Goal: Transaction & Acquisition: Book appointment/travel/reservation

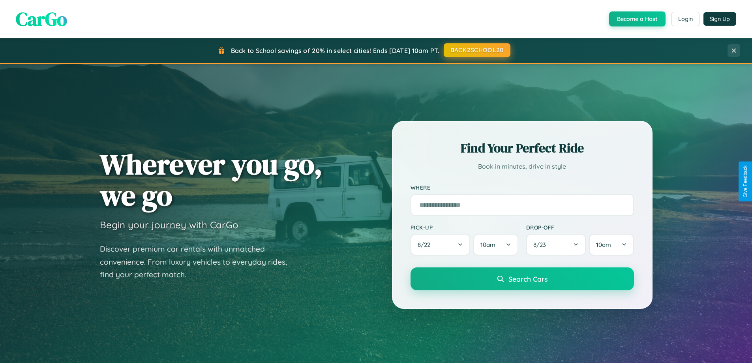
click at [476, 50] on button "BACK2SCHOOL20" at bounding box center [477, 50] width 67 height 14
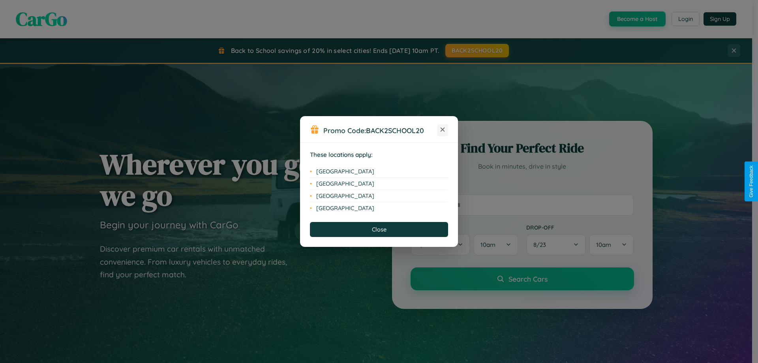
click at [442, 130] on icon at bounding box center [442, 129] width 4 height 4
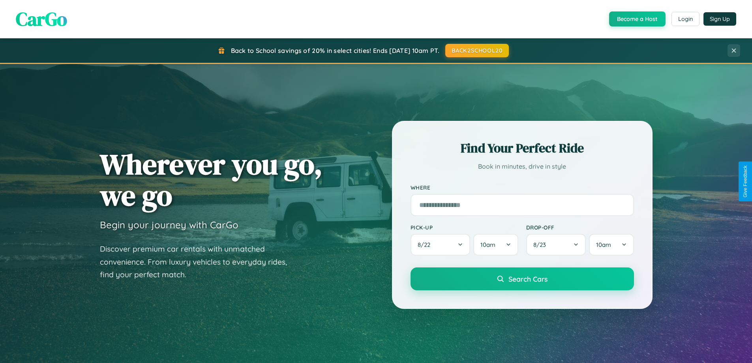
scroll to position [23, 0]
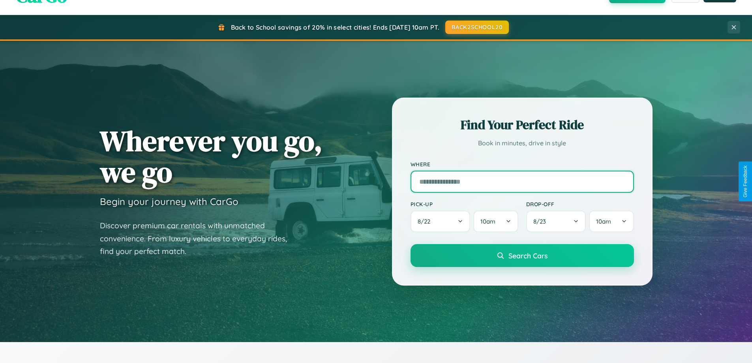
click at [522, 181] on input "text" at bounding box center [522, 182] width 223 height 22
type input "*********"
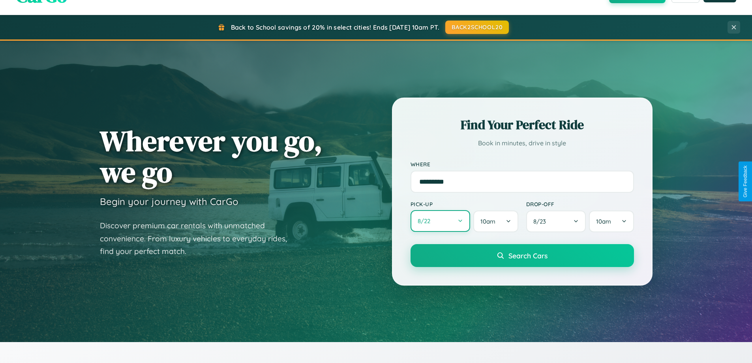
click at [440, 221] on button "8 / 22" at bounding box center [441, 221] width 60 height 22
select select "*"
select select "****"
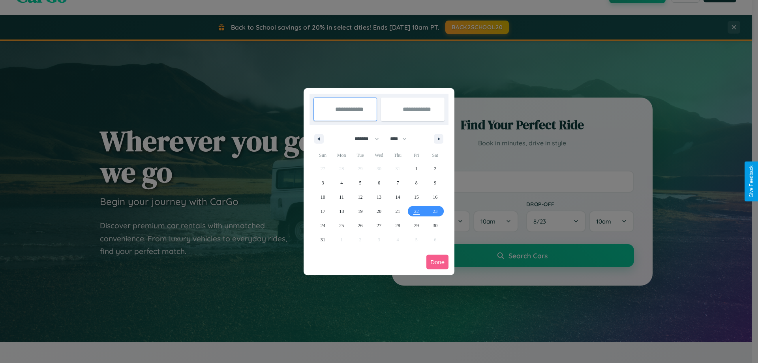
drag, startPoint x: 363, startPoint y: 139, endPoint x: 379, endPoint y: 158, distance: 25.3
click at [363, 139] on select "******* ******** ***** ***** *** **** **** ****** ********* ******* ******** **…" at bounding box center [366, 138] width 34 height 13
select select "*"
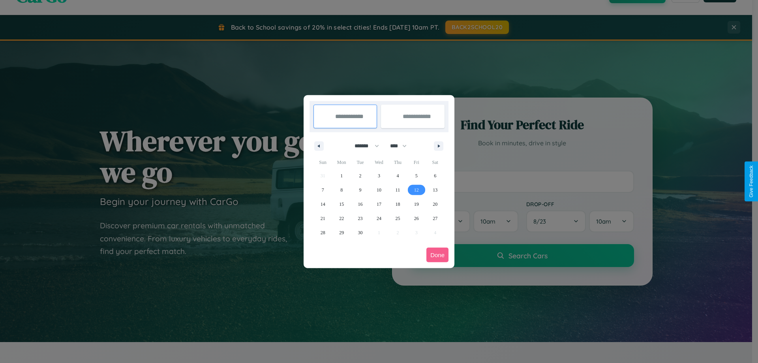
click at [416, 189] on span "12" at bounding box center [416, 190] width 5 height 14
type input "**********"
click at [341, 204] on span "15" at bounding box center [341, 204] width 5 height 14
type input "**********"
click at [437, 255] on button "Done" at bounding box center [437, 254] width 22 height 15
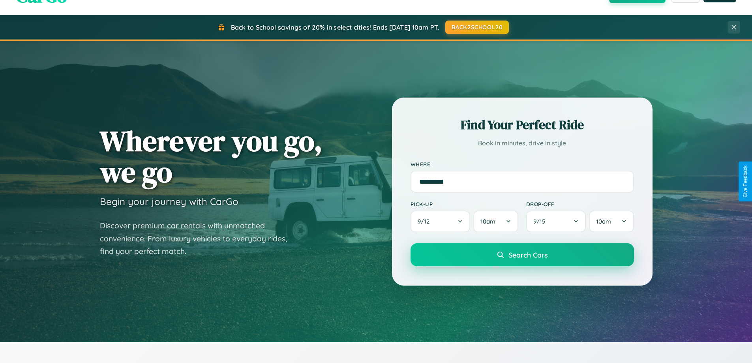
click at [522, 255] on span "Search Cars" at bounding box center [527, 254] width 39 height 9
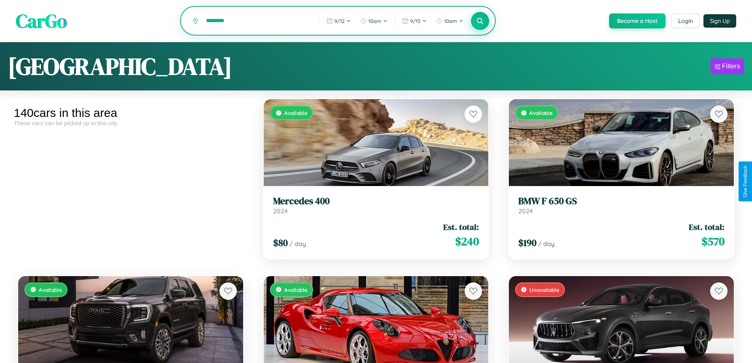
type input "********"
click at [480, 21] on icon at bounding box center [479, 20] width 7 height 7
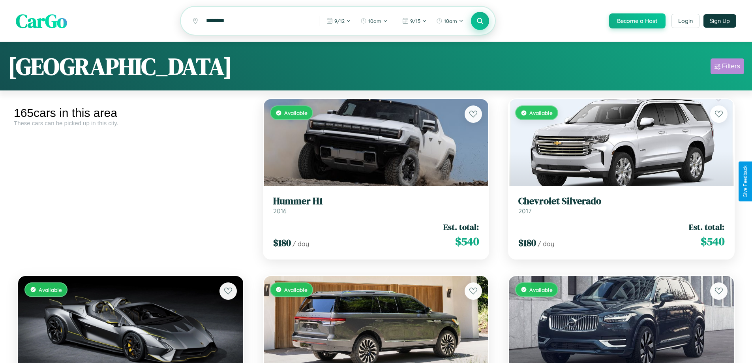
click at [727, 67] on div "Filters" at bounding box center [731, 66] width 18 height 8
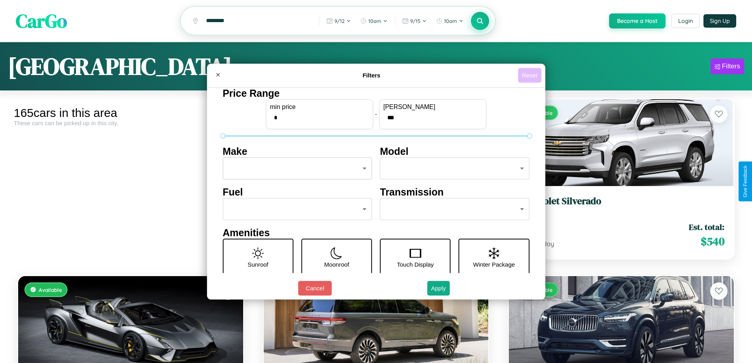
click at [530, 75] on button "Reset" at bounding box center [529, 75] width 23 height 15
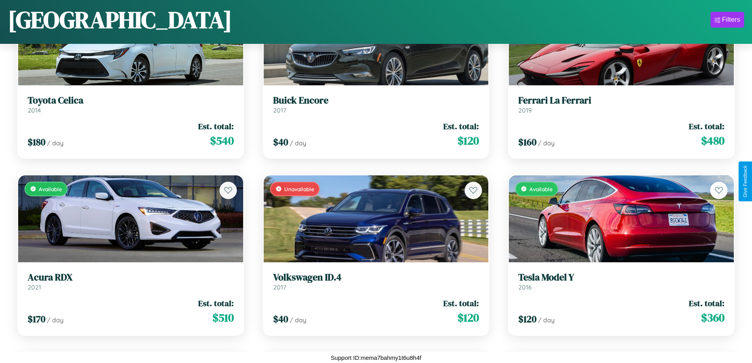
scroll to position [2762, 0]
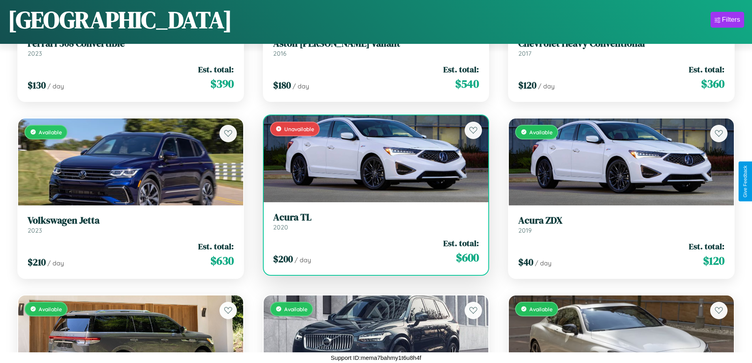
click at [373, 224] on link "Acura TL 2020" at bounding box center [376, 221] width 206 height 19
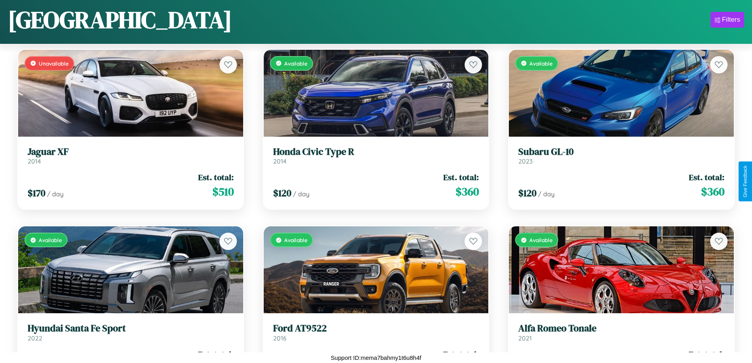
scroll to position [8418, 0]
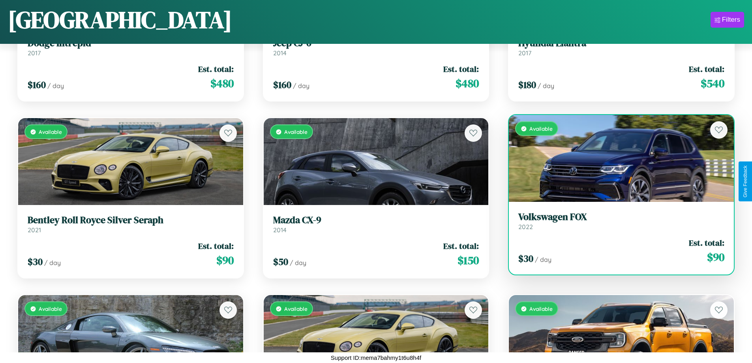
click at [616, 221] on h3 "Volkswagen FOX" at bounding box center [621, 216] width 206 height 11
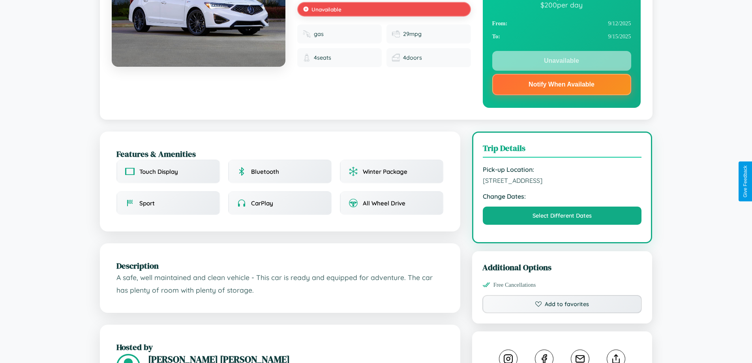
scroll to position [106, 0]
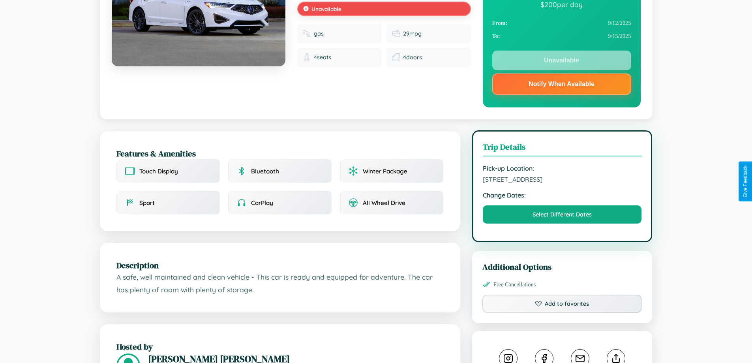
click at [562, 180] on span "[STREET_ADDRESS]" at bounding box center [562, 179] width 159 height 8
click at [562, 180] on span "5471 Lake Street Budapest 66497 Hungary" at bounding box center [562, 179] width 159 height 8
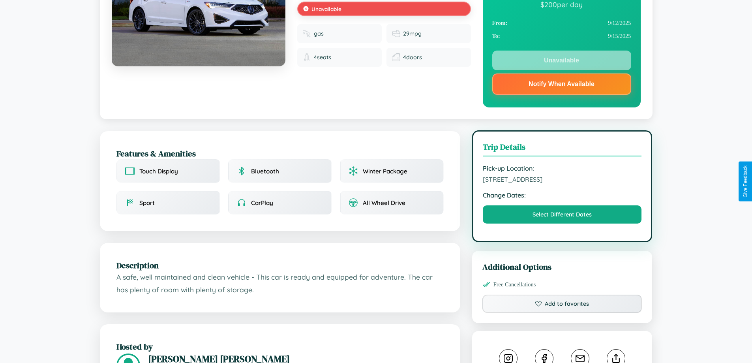
click at [562, 180] on span "5471 Lake Street Budapest 66497 Hungary" at bounding box center [562, 179] width 159 height 8
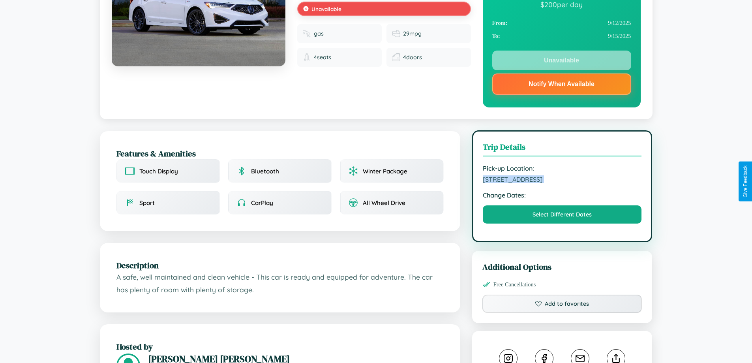
click at [562, 180] on span "5471 Lake Street Budapest 66497 Hungary" at bounding box center [562, 179] width 159 height 8
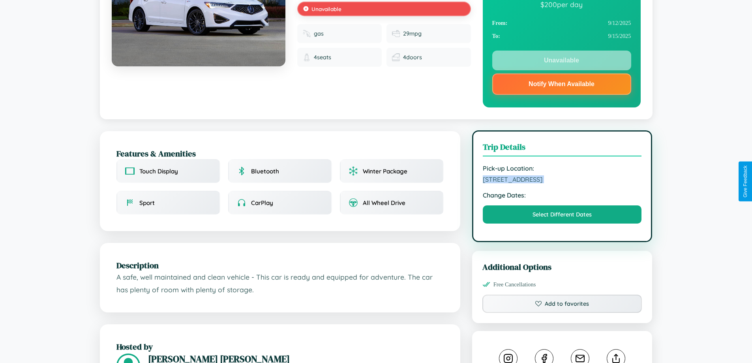
click at [562, 180] on span "5471 Lake Street Budapest 66497 Hungary" at bounding box center [562, 179] width 159 height 8
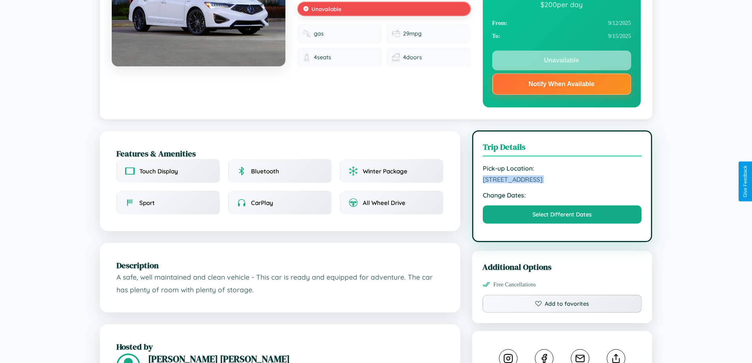
click at [562, 180] on span "5471 Lake Street Budapest 66497 Hungary" at bounding box center [562, 179] width 159 height 8
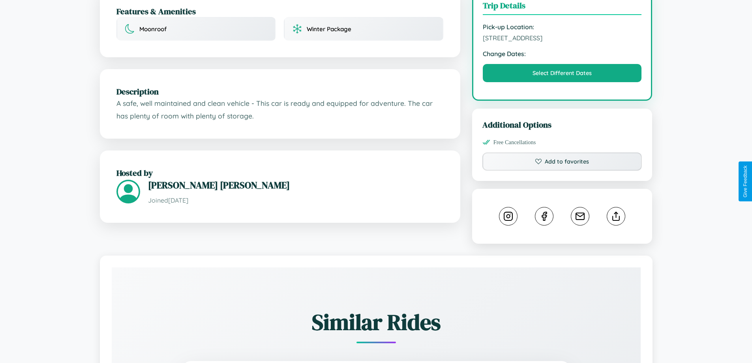
scroll to position [259, 0]
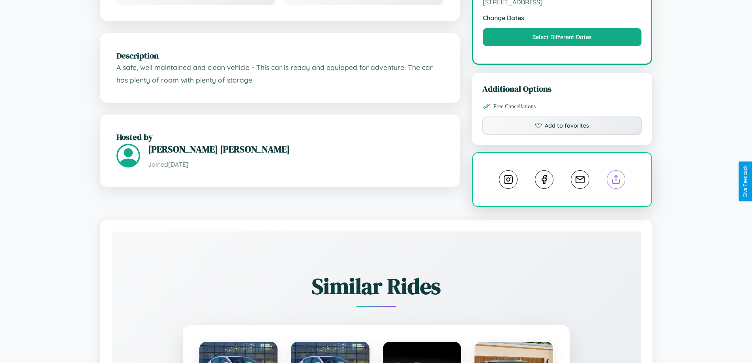
click at [616, 181] on line at bounding box center [616, 178] width 0 height 6
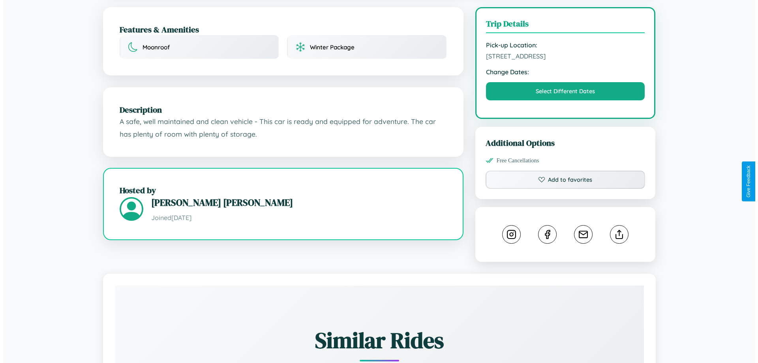
scroll to position [205, 0]
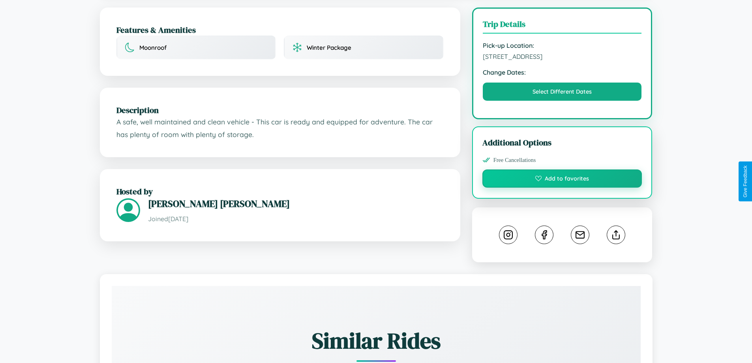
click at [562, 180] on button "Add to favorites" at bounding box center [562, 178] width 160 height 18
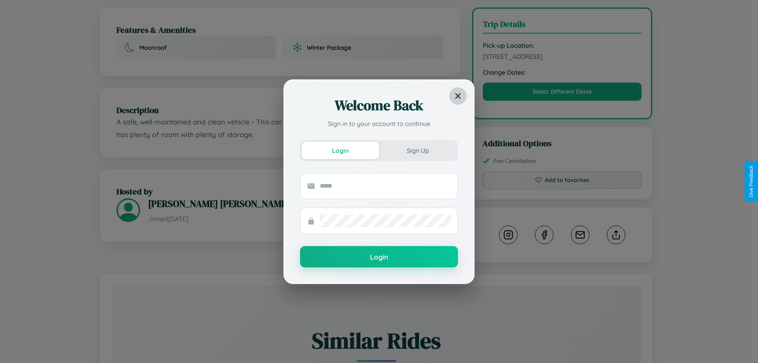
click at [458, 96] on icon at bounding box center [458, 96] width 6 height 6
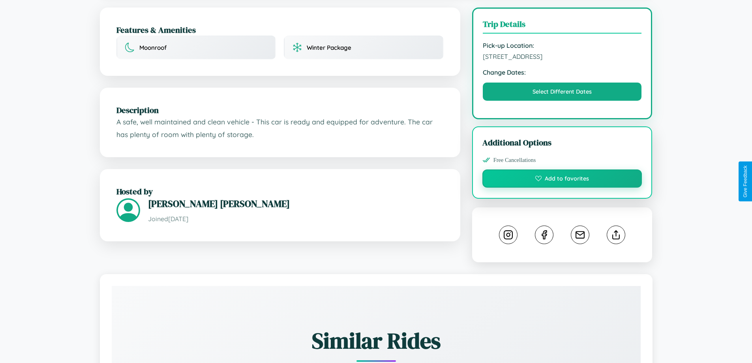
click at [562, 181] on button "Add to favorites" at bounding box center [562, 178] width 160 height 18
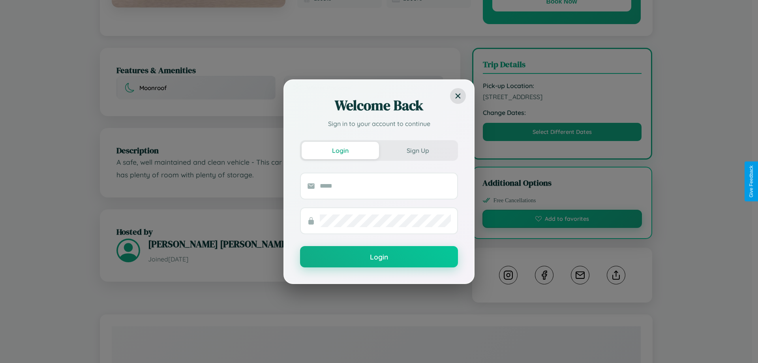
scroll to position [0, 0]
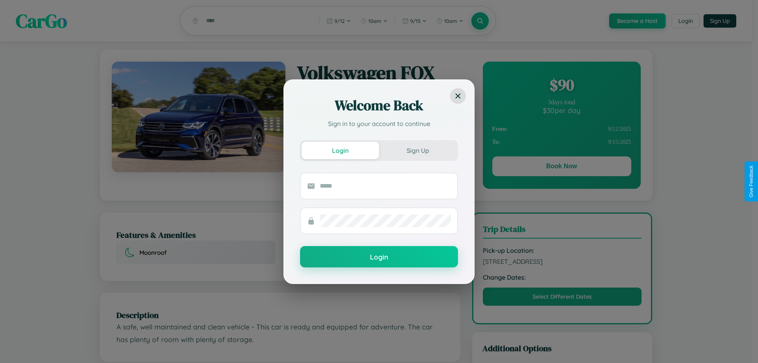
click at [561, 167] on div "Welcome Back Sign in to your account to continue Login Sign Up Login" at bounding box center [379, 181] width 758 height 363
